Goal: Task Accomplishment & Management: Use online tool/utility

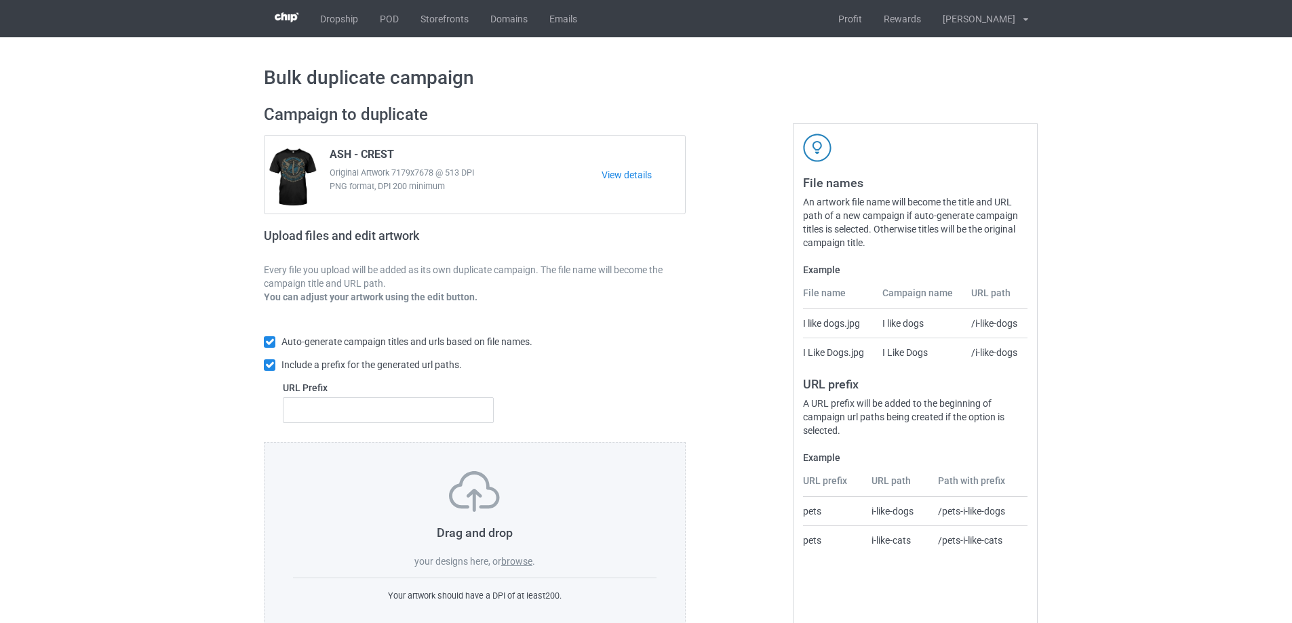
click at [516, 564] on label "browse" at bounding box center [516, 561] width 31 height 11
click at [0, 0] on input "browse" at bounding box center [0, 0] width 0 height 0
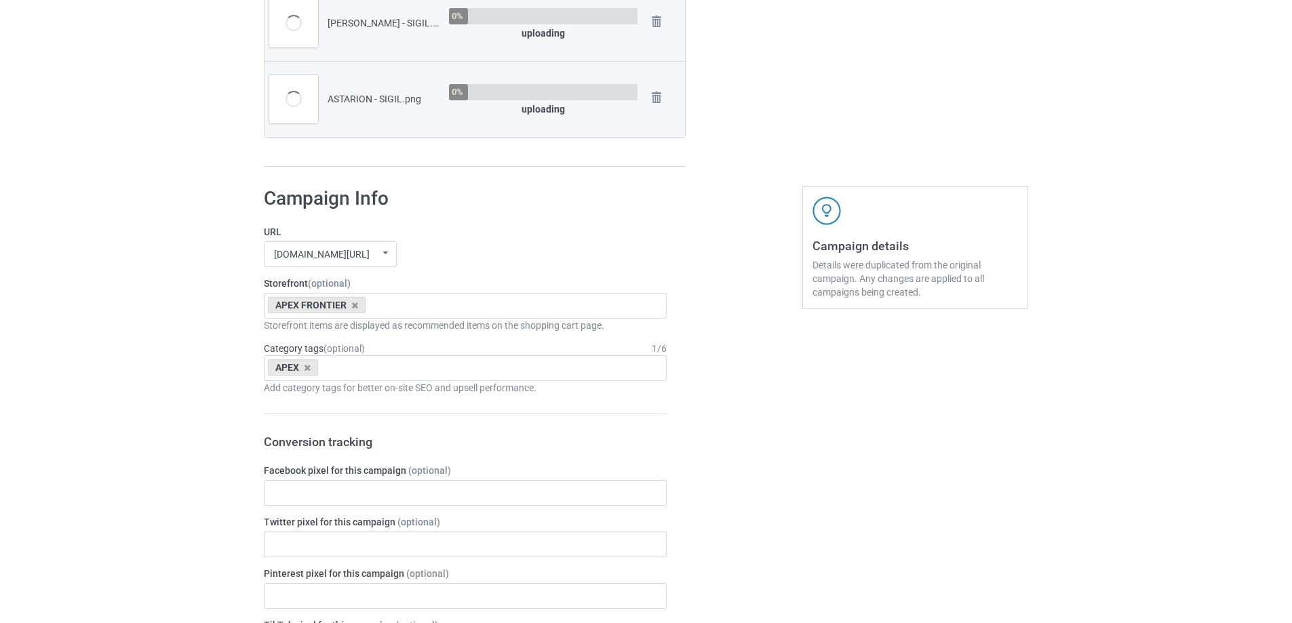
scroll to position [678, 0]
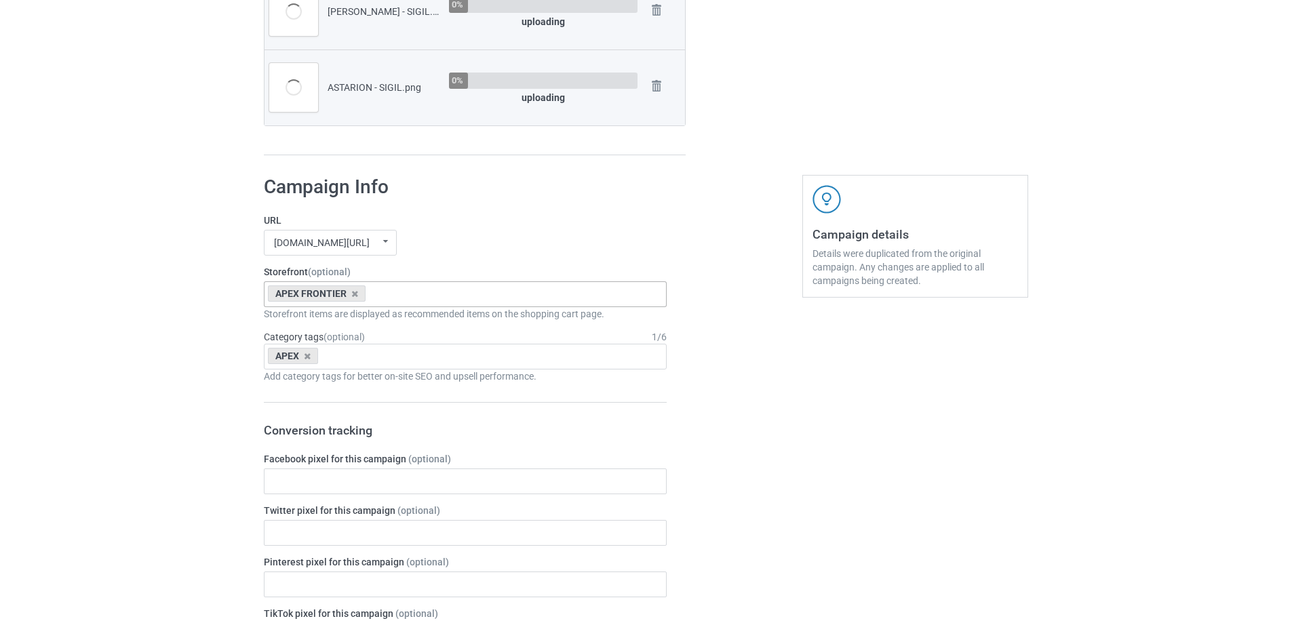
click at [353, 288] on div "APEX FRONTIER" at bounding box center [317, 294] width 98 height 16
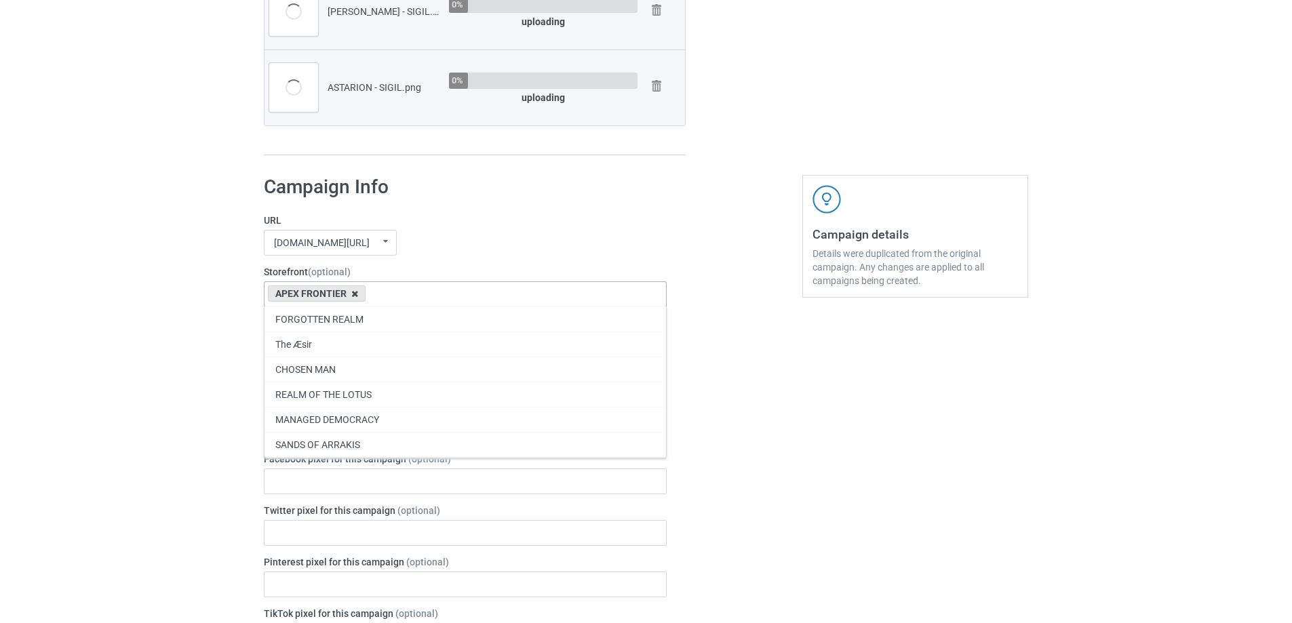
click at [353, 295] on icon at bounding box center [354, 294] width 7 height 9
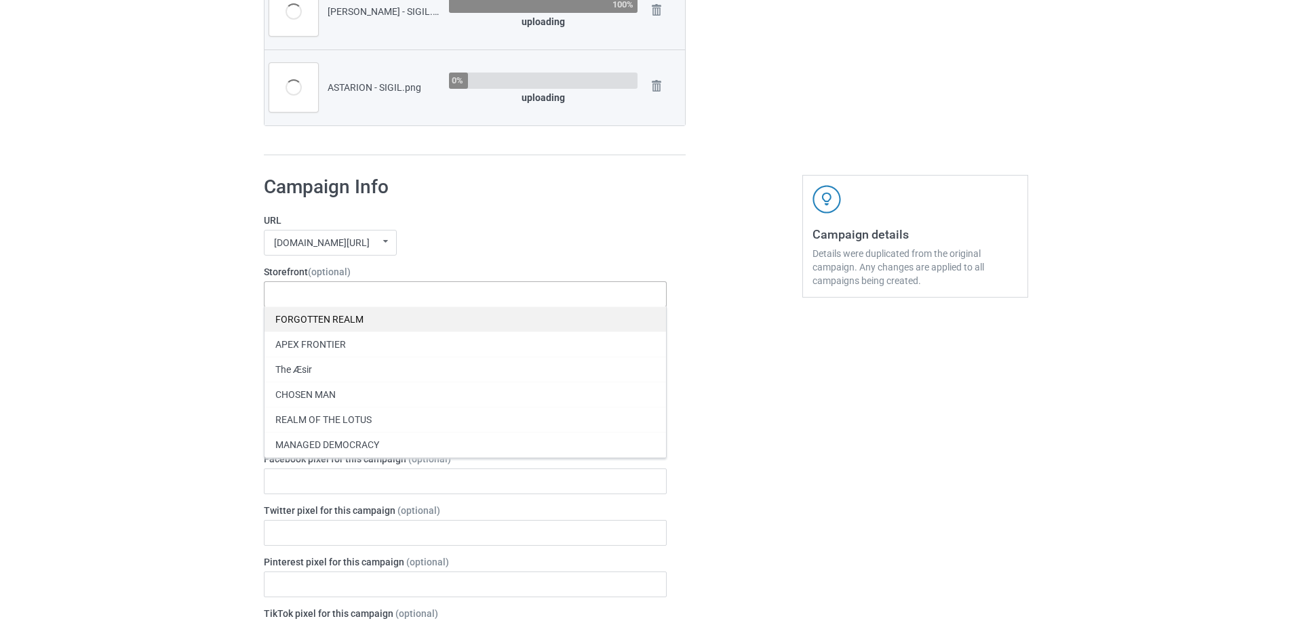
click at [337, 317] on div "FORGOTTEN REALM" at bounding box center [466, 319] width 402 height 25
click at [230, 324] on div "Bulk duplicate campaign Campaign to duplicate ASH - CREST Original Artwork 7179…" at bounding box center [646, 394] width 1292 height 2070
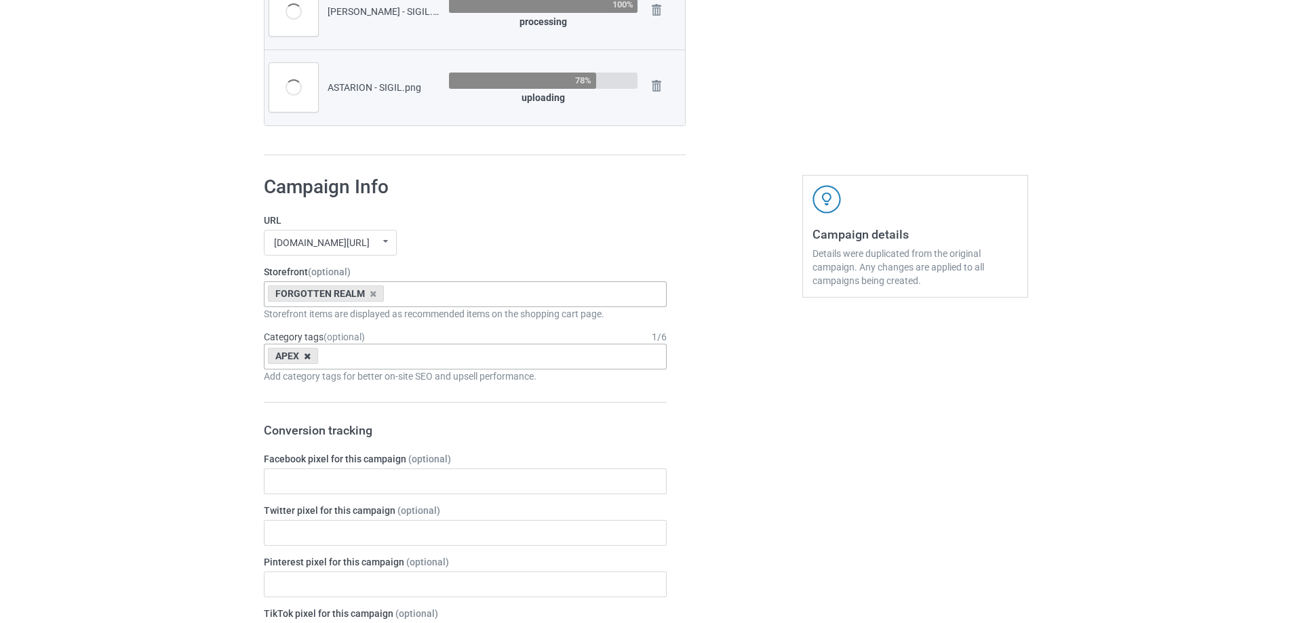
click at [304, 360] on icon at bounding box center [307, 356] width 7 height 9
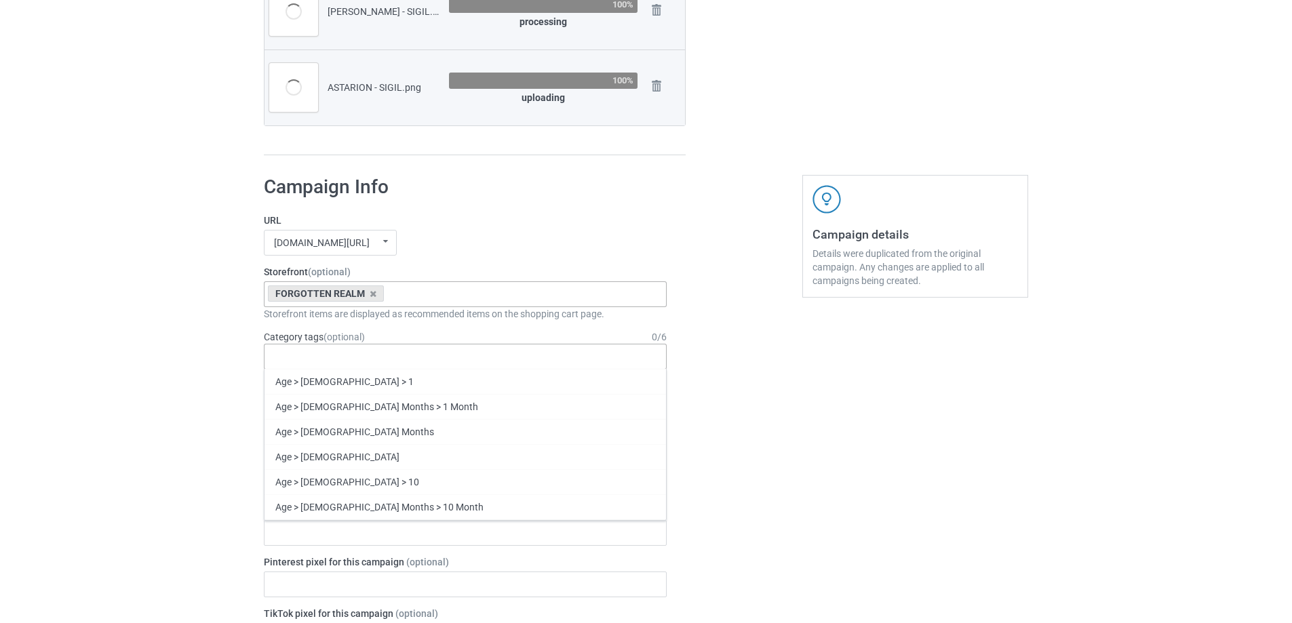
click at [229, 395] on div "Bulk duplicate campaign Campaign to duplicate ASH - CREST Original Artwork 7179…" at bounding box center [646, 394] width 1292 height 2070
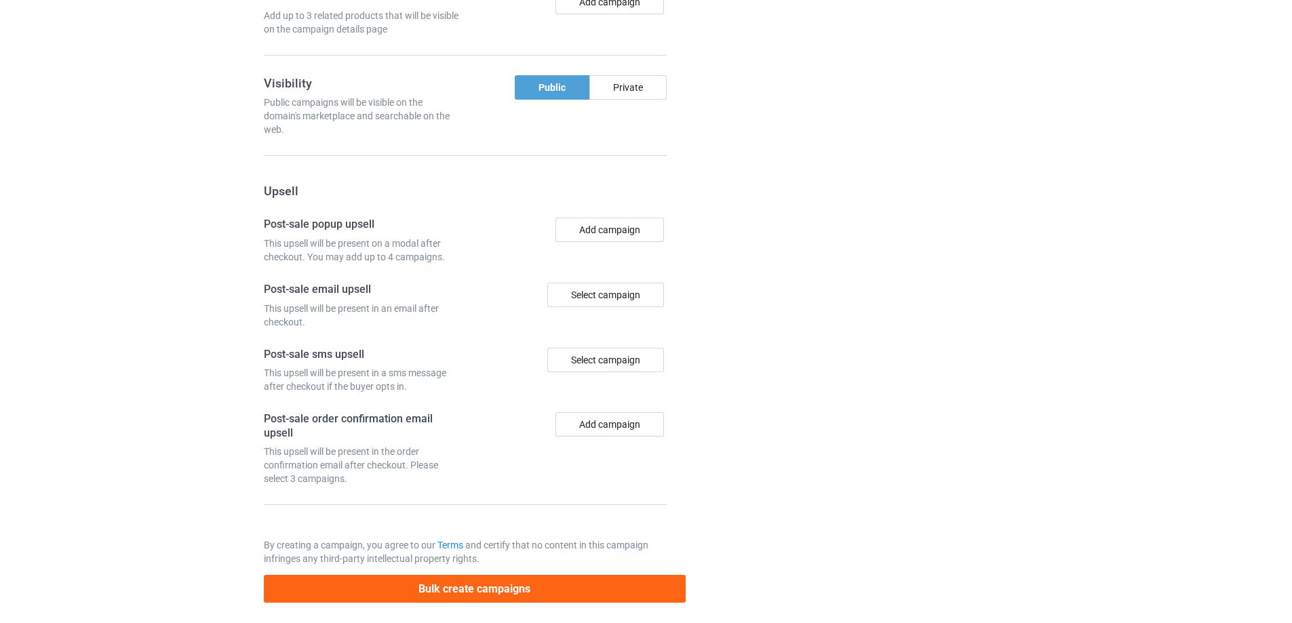
scroll to position [1484, 0]
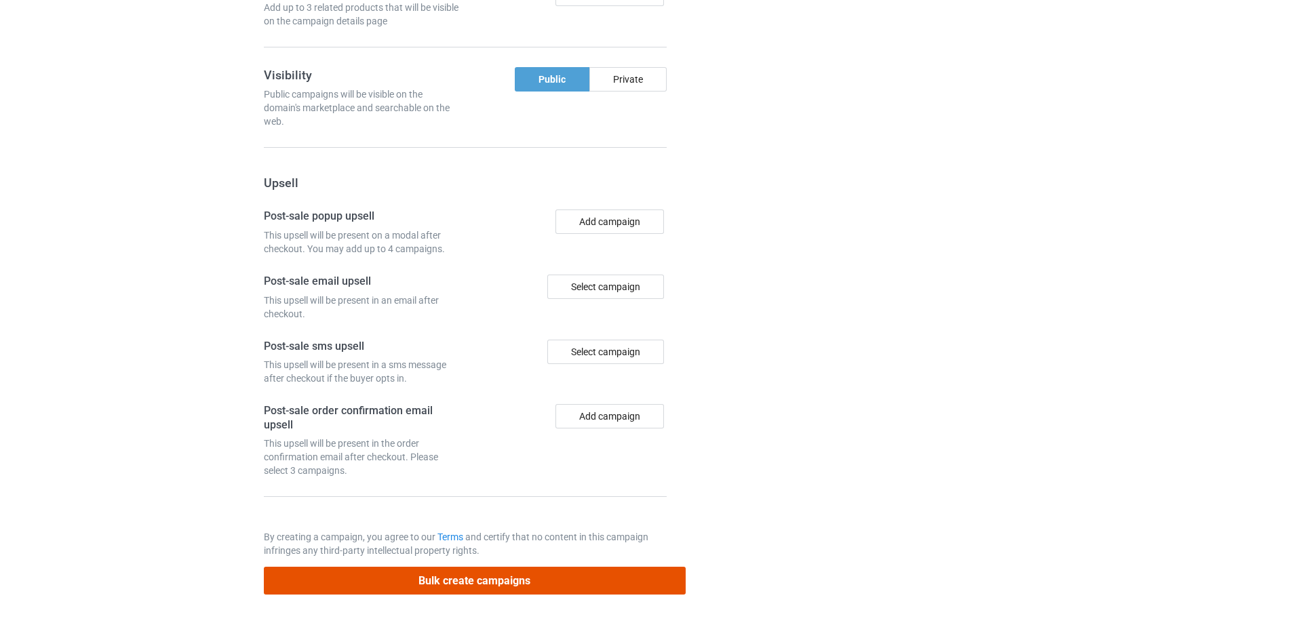
drag, startPoint x: 484, startPoint y: 575, endPoint x: 711, endPoint y: 482, distance: 244.7
click at [582, 575] on button "Bulk create campaigns" at bounding box center [475, 581] width 422 height 28
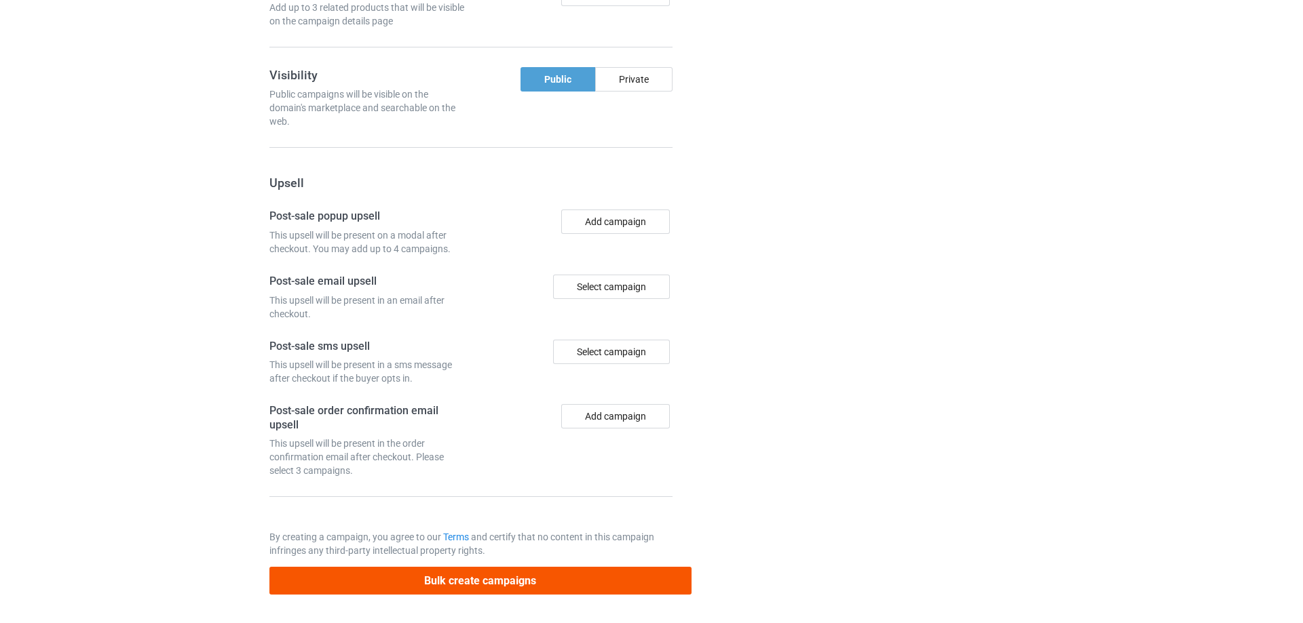
scroll to position [0, 0]
